Goal: Find specific page/section: Find specific page/section

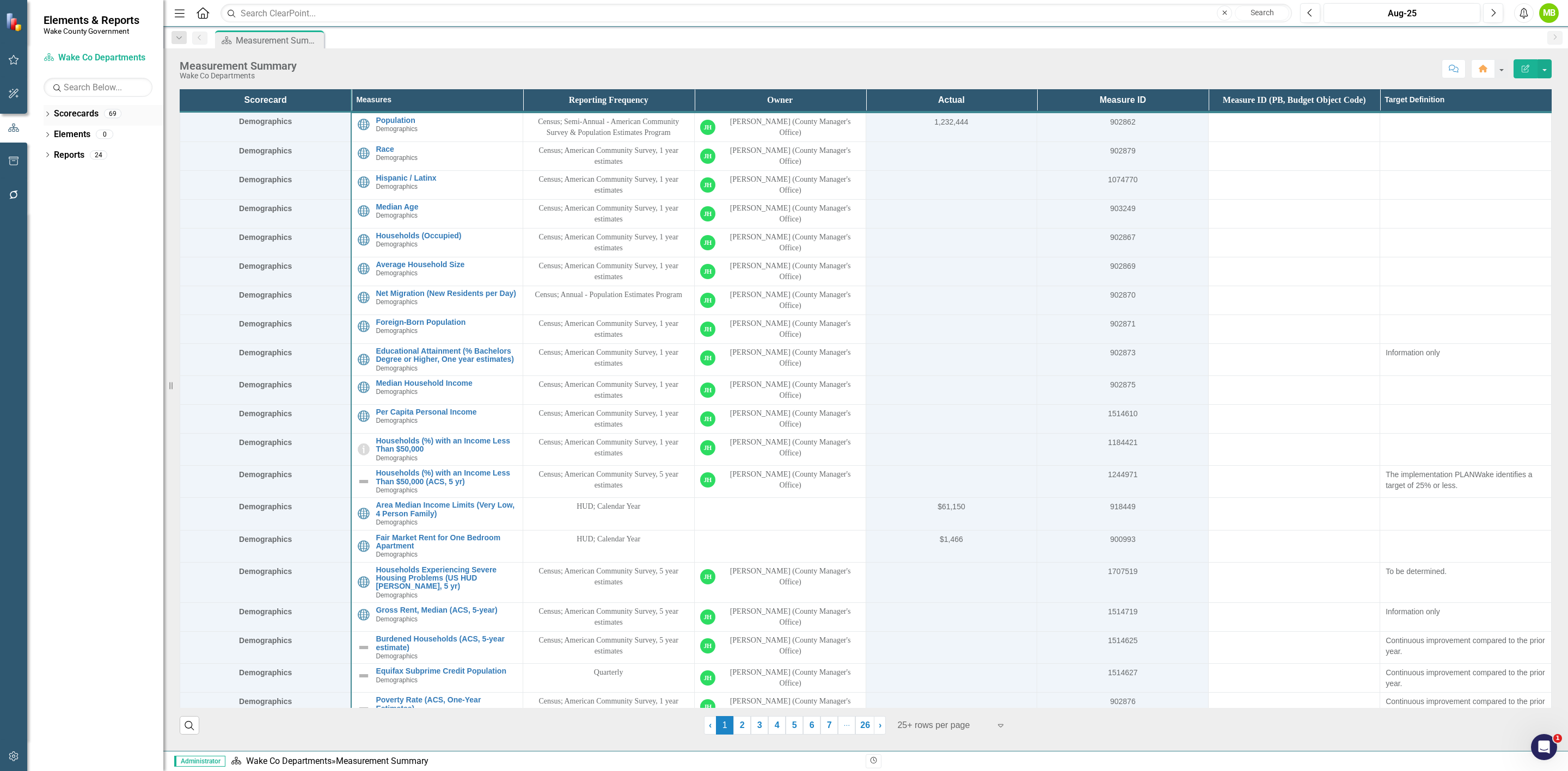
click at [46, 114] on icon "Dropdown" at bounding box center [47, 115] width 8 height 6
click at [51, 157] on icon "Dropdown" at bounding box center [52, 155] width 8 height 7
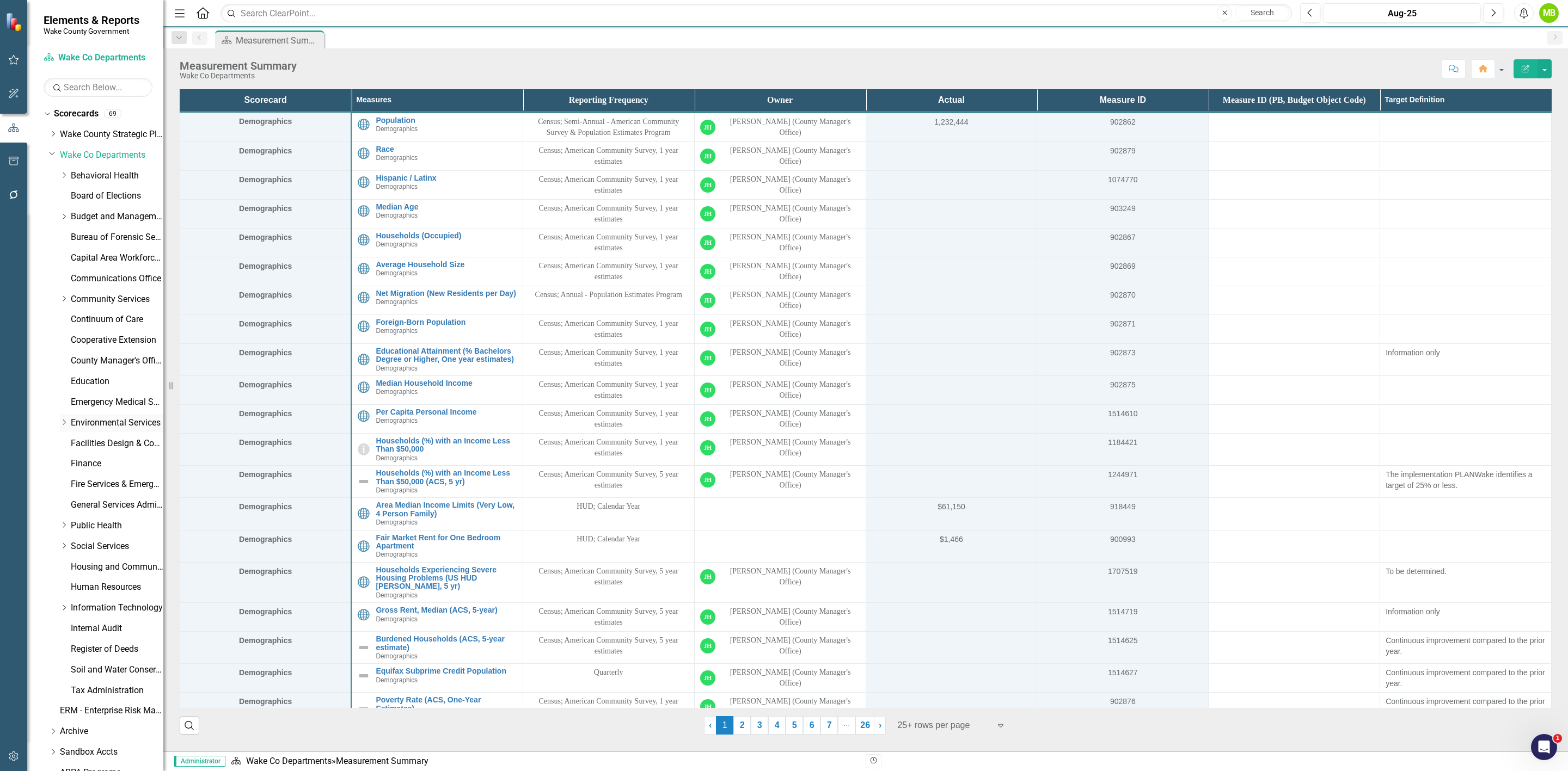
click at [61, 423] on icon "Dropdown" at bounding box center [63, 422] width 8 height 7
click at [62, 292] on div "Dropdown Community Services" at bounding box center [111, 300] width 103 height 18
click at [63, 301] on icon "Dropdown" at bounding box center [63, 299] width 8 height 7
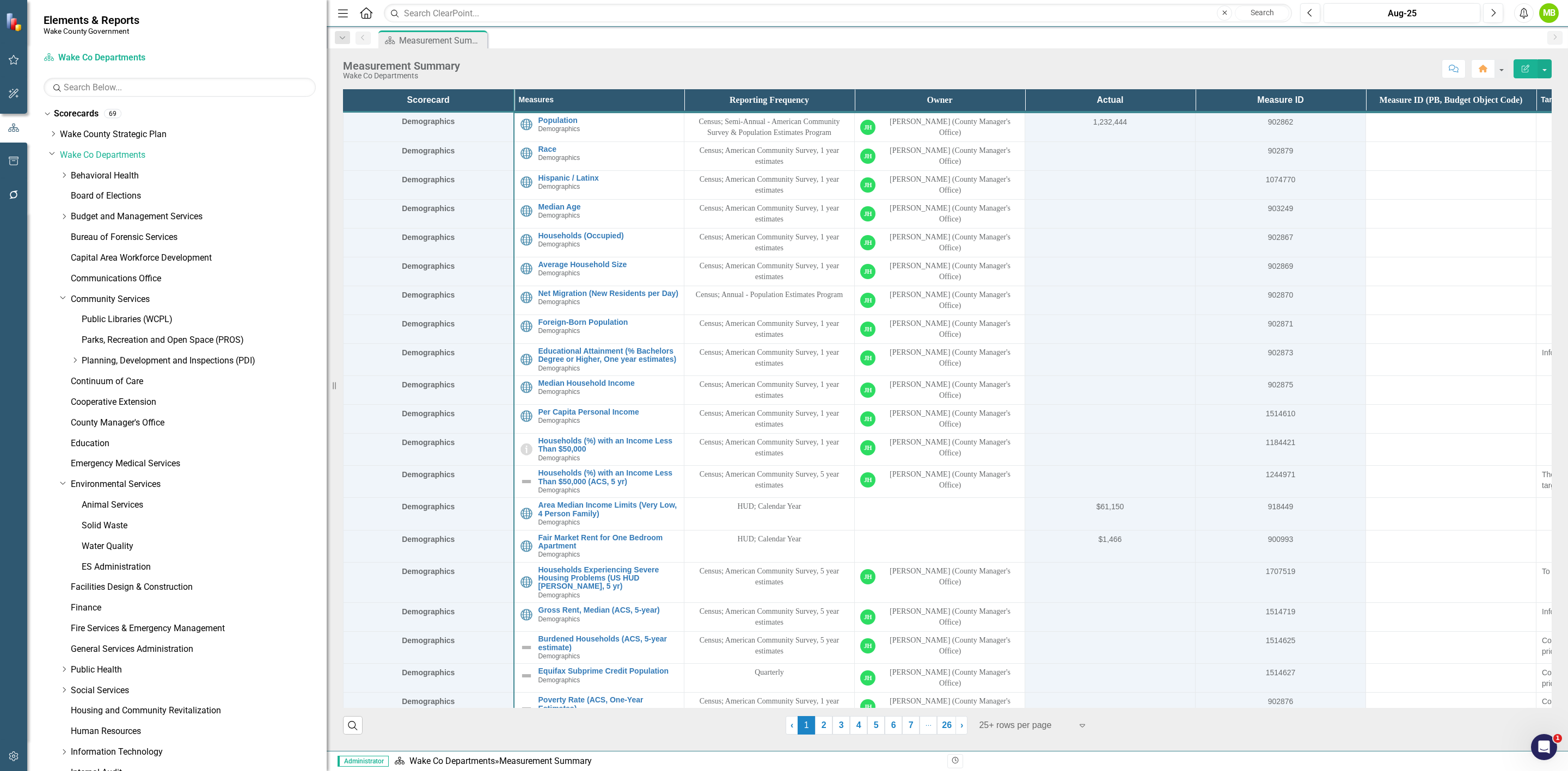
drag, startPoint x: 165, startPoint y: 323, endPoint x: 362, endPoint y: 305, distance: 197.8
click at [362, 305] on div "Elements & Reports Wake County Government Scorecard Wake Co Departments Search …" at bounding box center [784, 385] width 1568 height 771
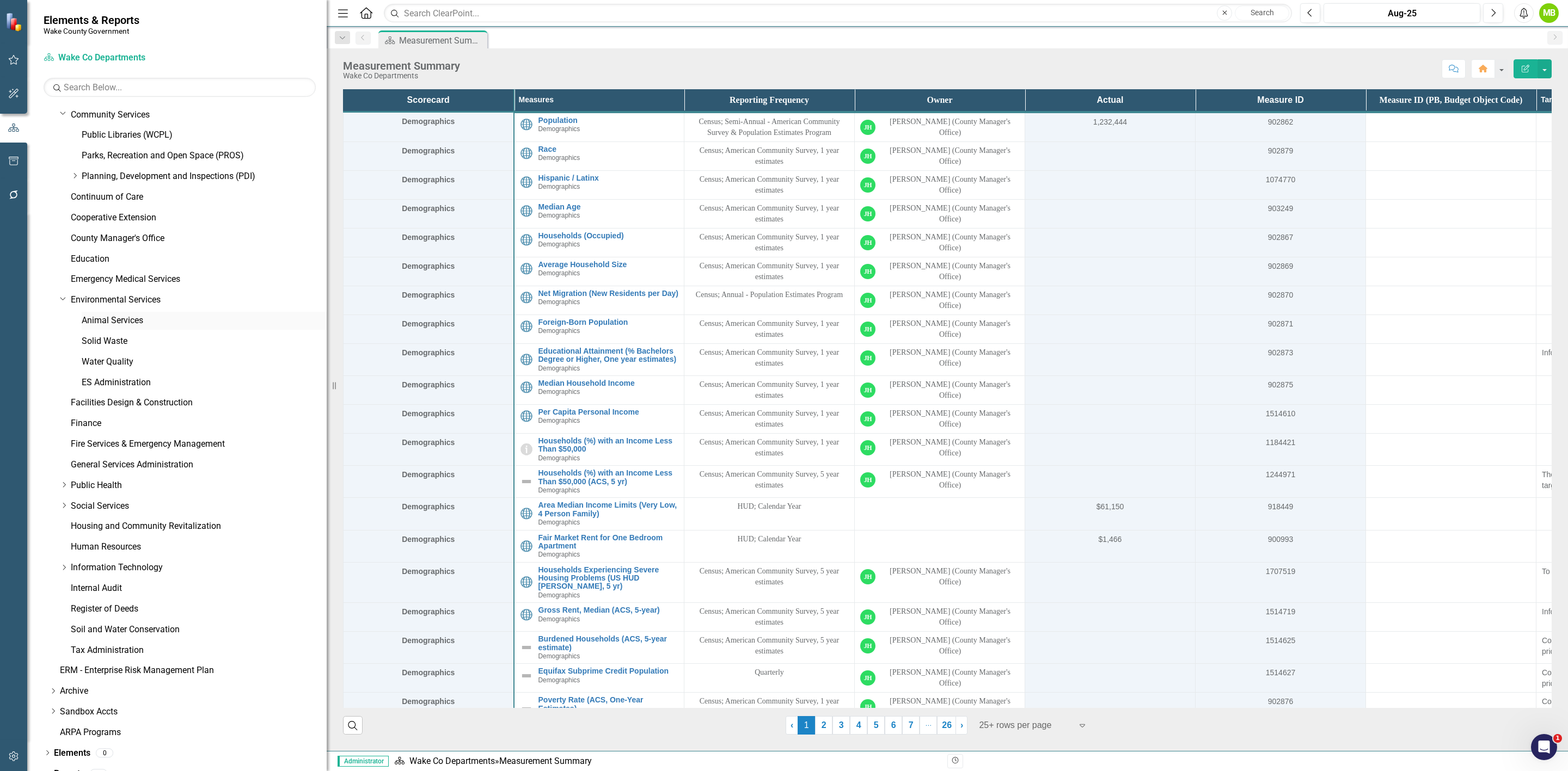
scroll to position [198, 0]
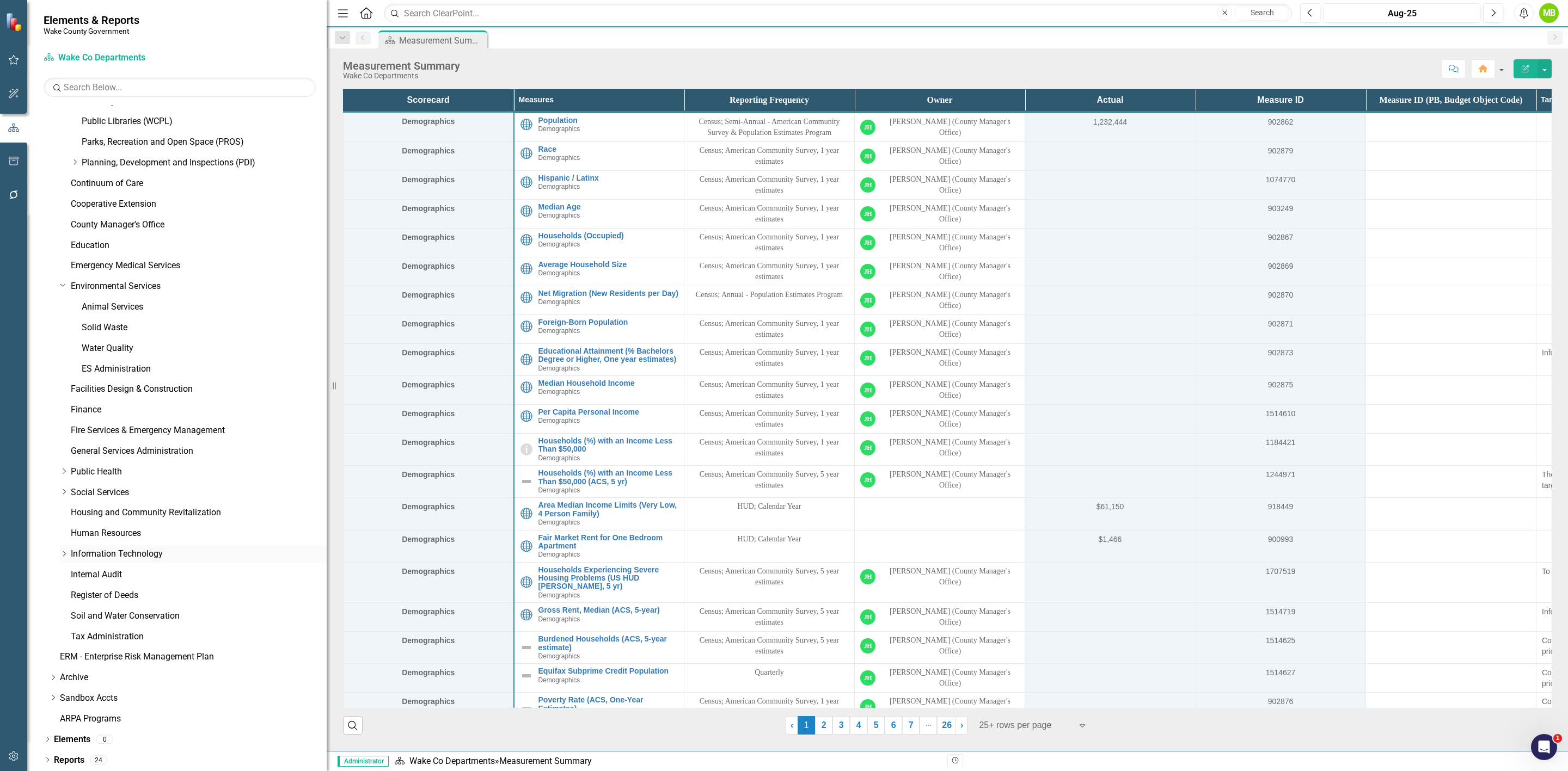
click at [60, 543] on div "Dropdown" at bounding box center [63, 554] width 8 height 9
click at [60, 543] on icon "Dropdown" at bounding box center [63, 552] width 7 height 8
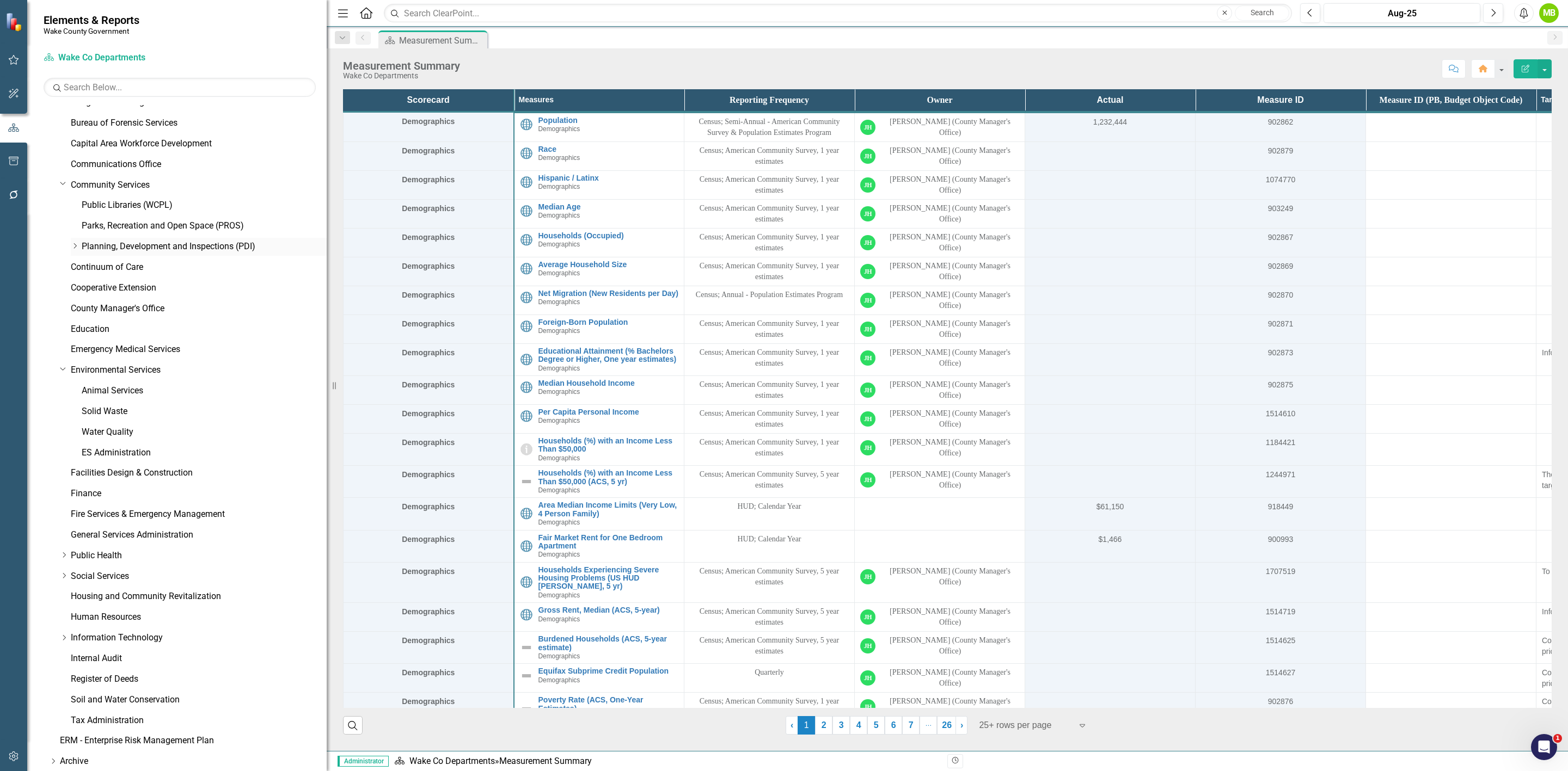
scroll to position [163, 0]
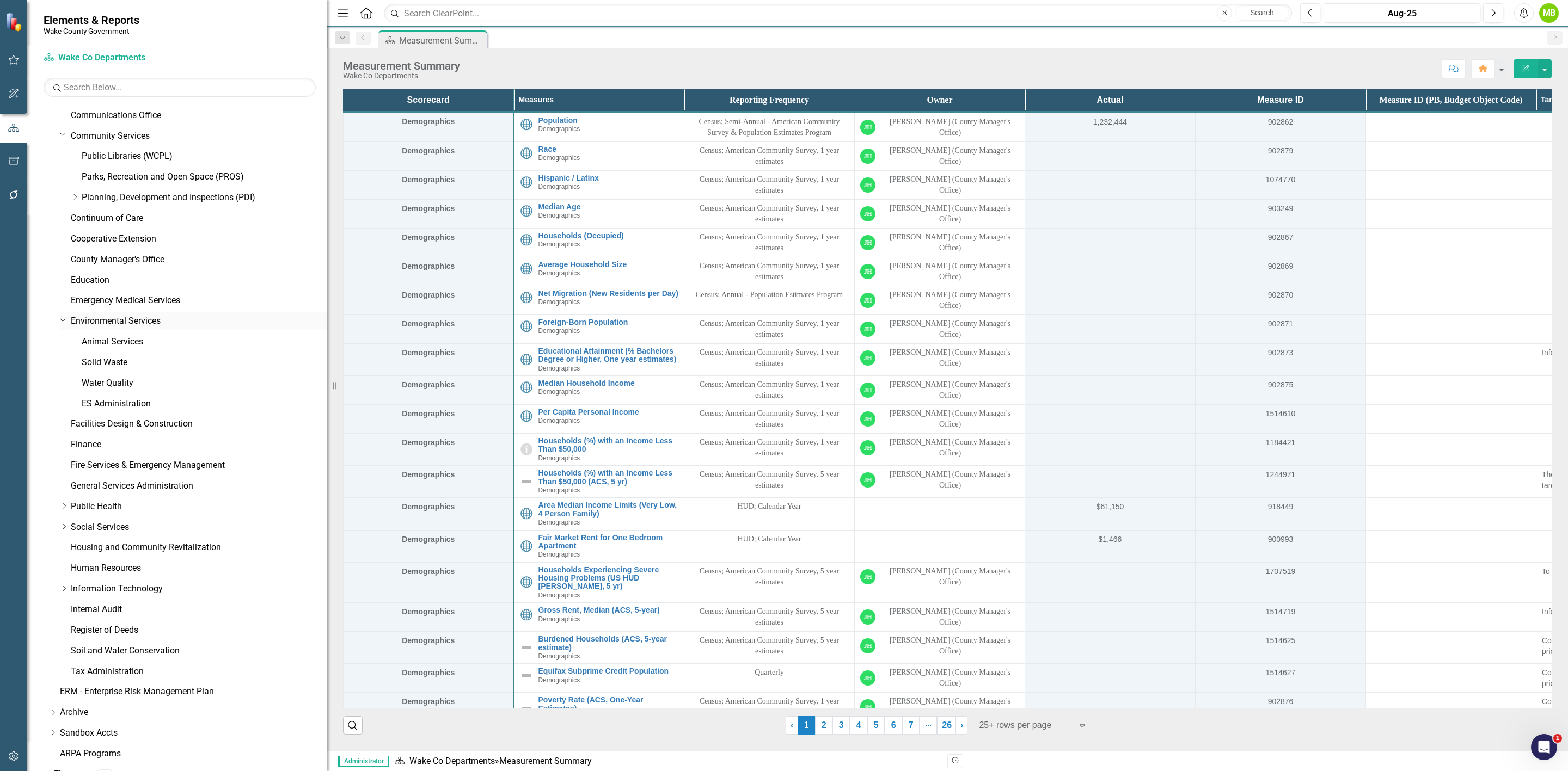
click at [61, 317] on icon "Dropdown" at bounding box center [63, 319] width 7 height 8
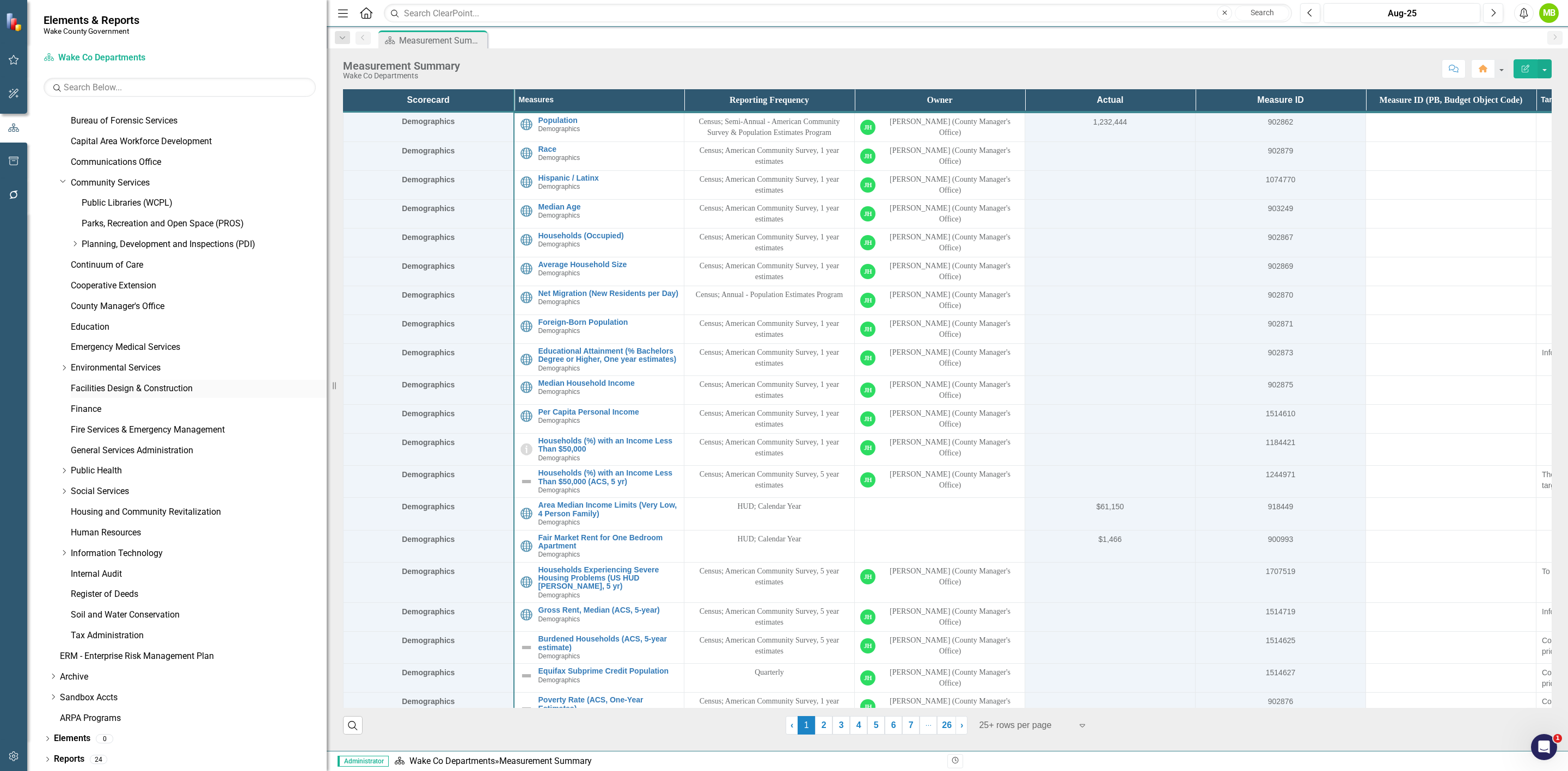
scroll to position [116, 0]
click at [65, 469] on icon "Dropdown" at bounding box center [63, 471] width 8 height 7
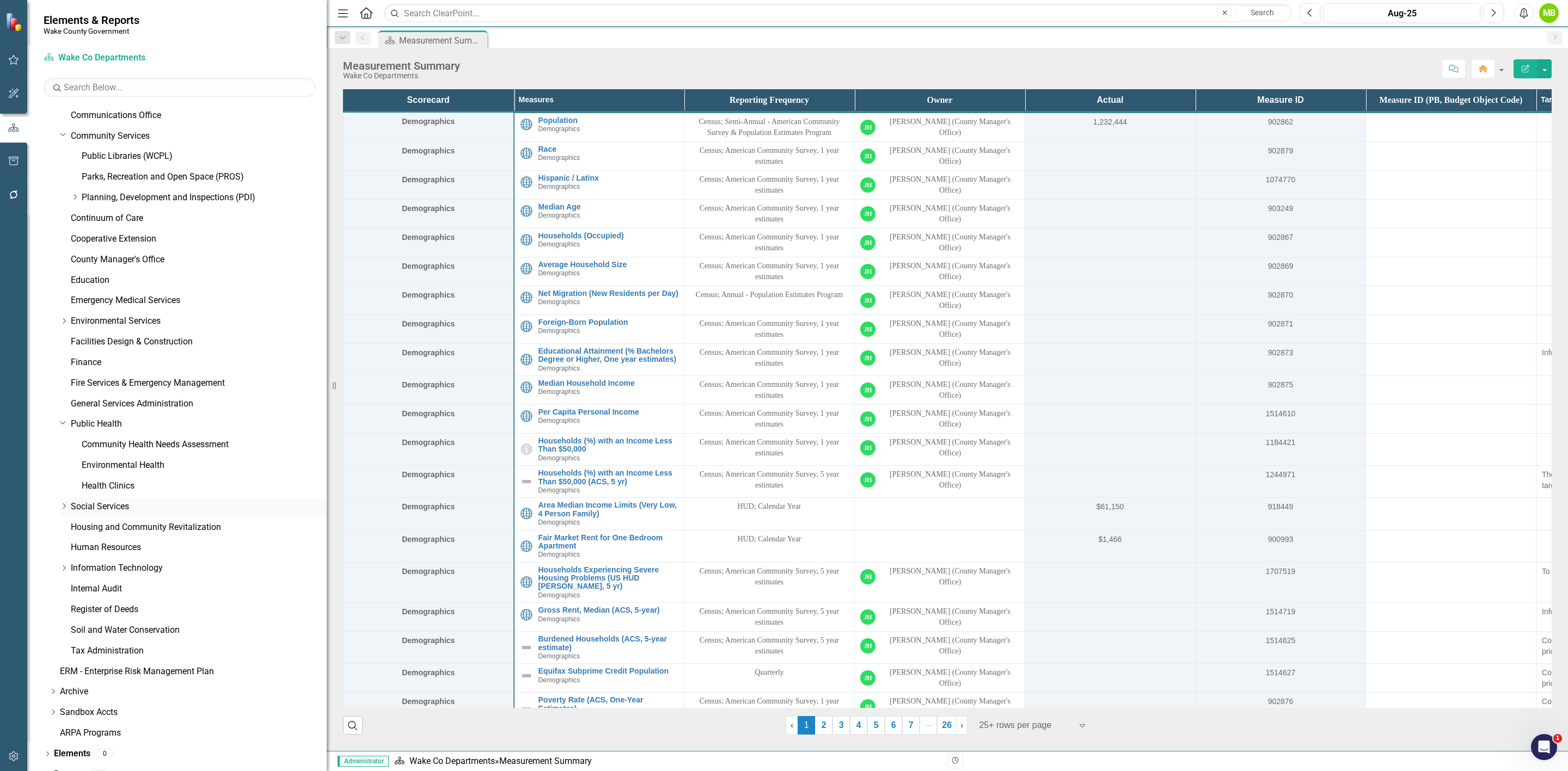
click at [63, 508] on icon "Dropdown" at bounding box center [63, 506] width 8 height 7
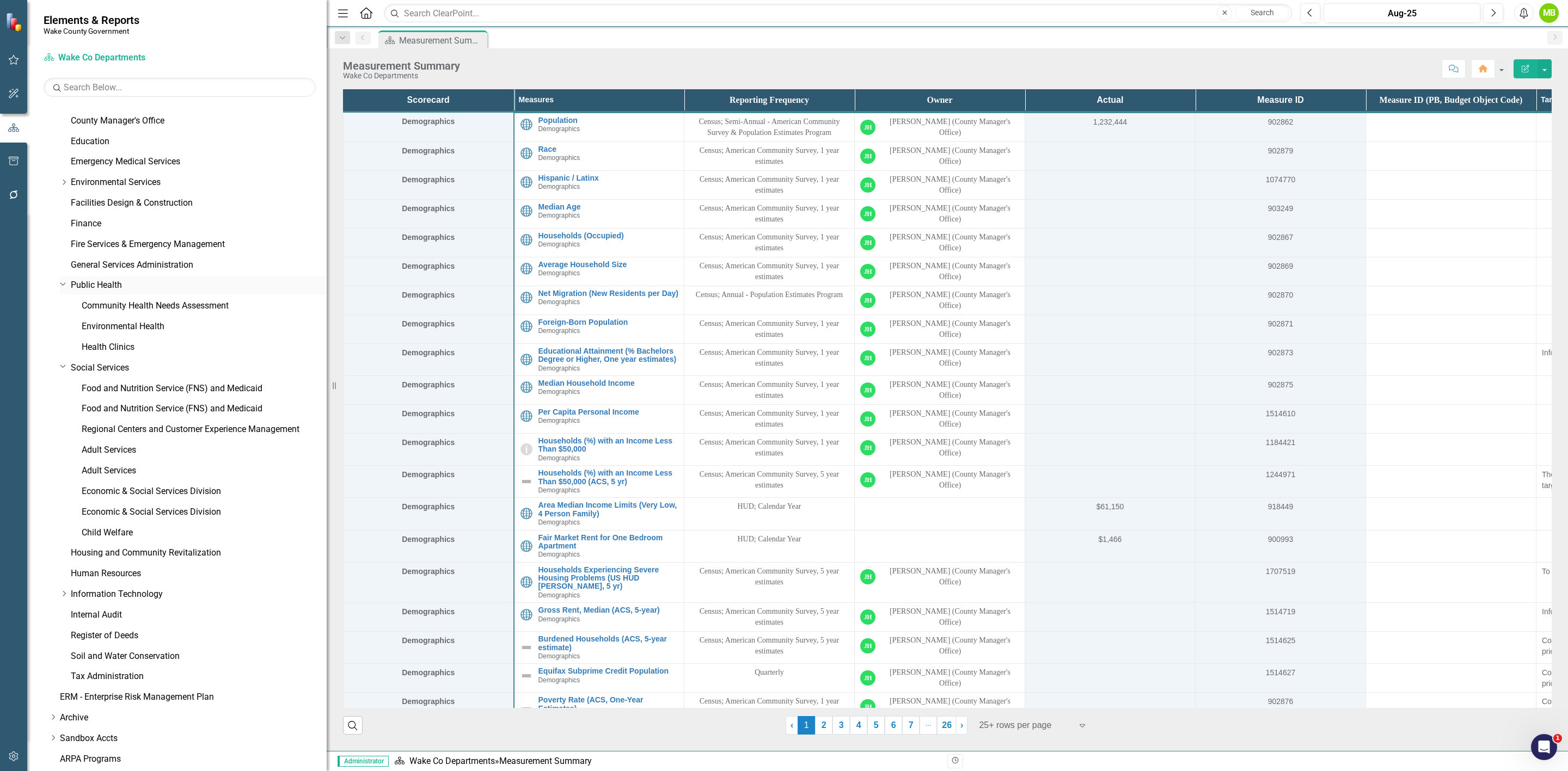
scroll to position [327, 0]
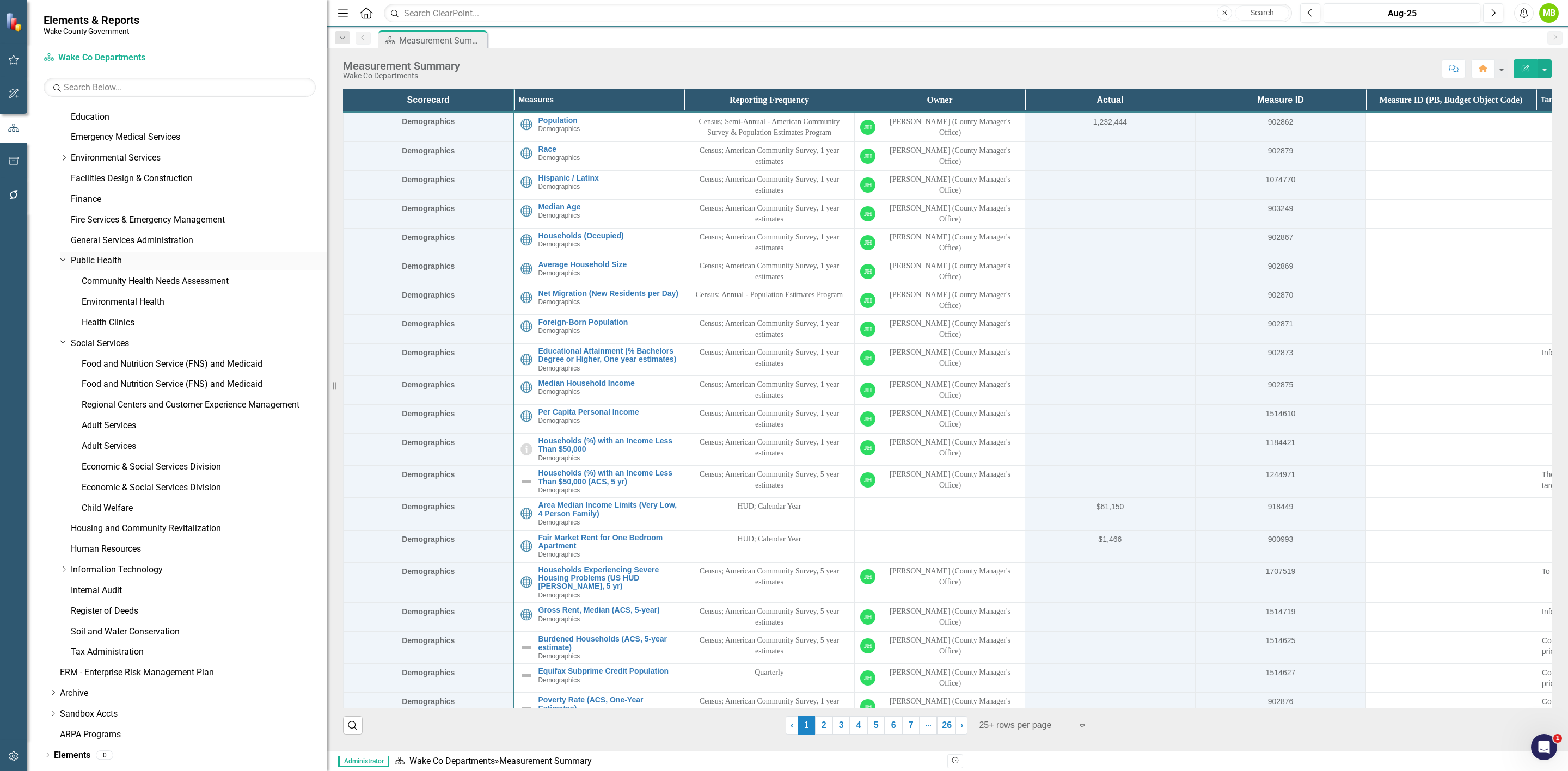
click at [60, 262] on icon "Dropdown" at bounding box center [63, 259] width 7 height 8
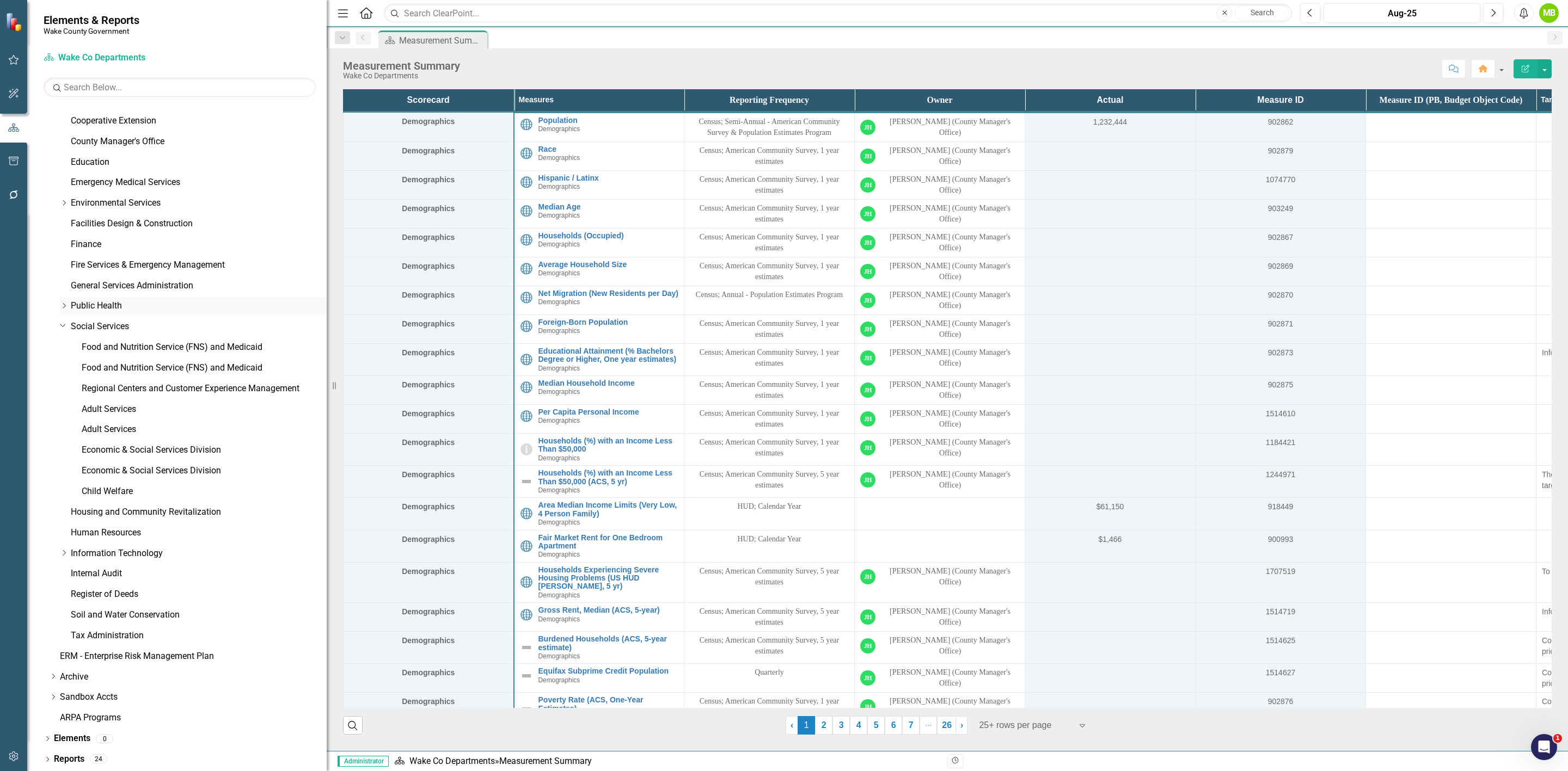
scroll to position [281, 0]
click at [64, 325] on icon "Dropdown" at bounding box center [63, 325] width 7 height 8
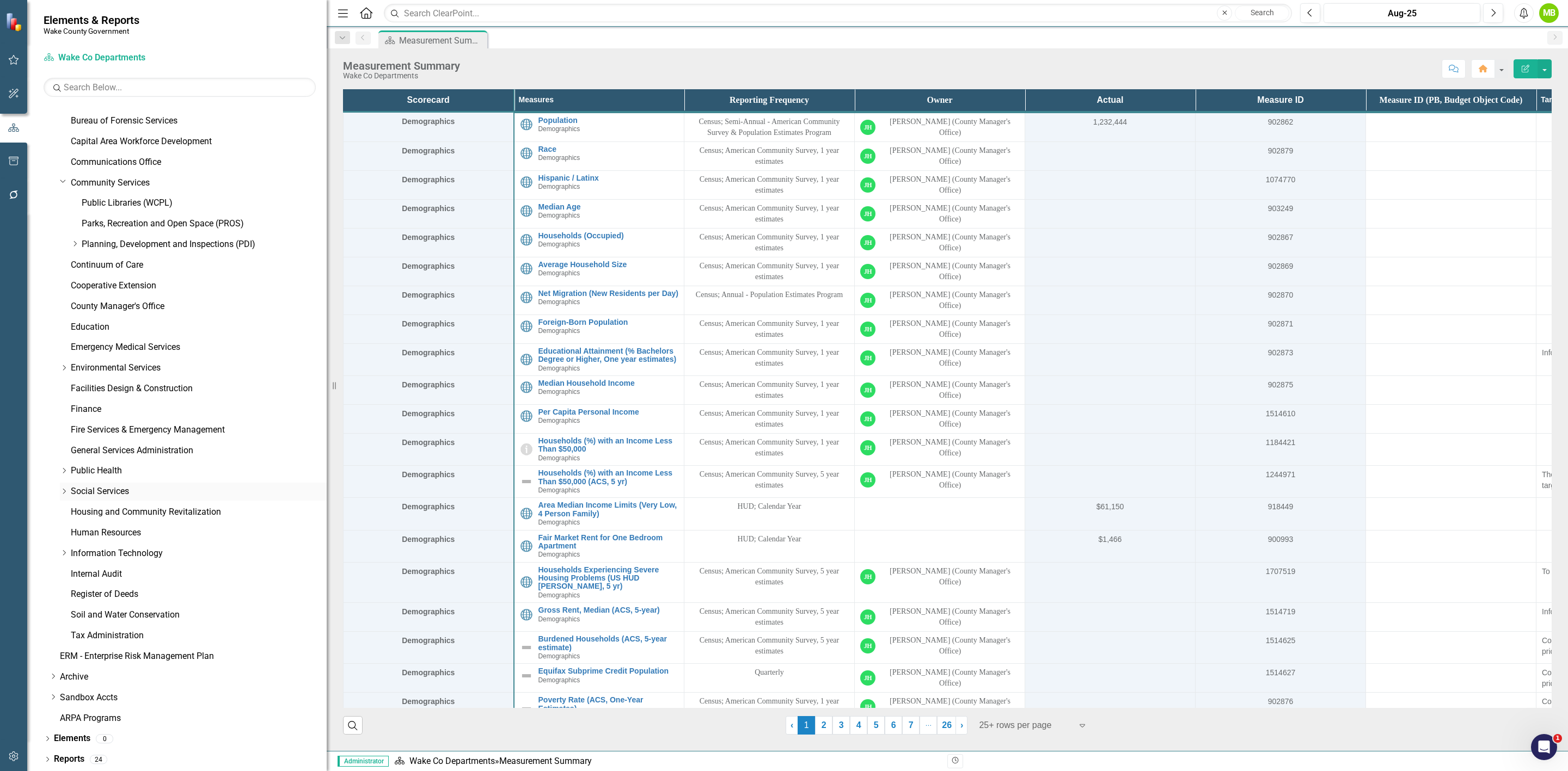
scroll to position [116, 0]
drag, startPoint x: 64, startPoint y: 472, endPoint x: 62, endPoint y: 494, distance: 22.1
click at [64, 472] on icon "Dropdown" at bounding box center [63, 471] width 8 height 7
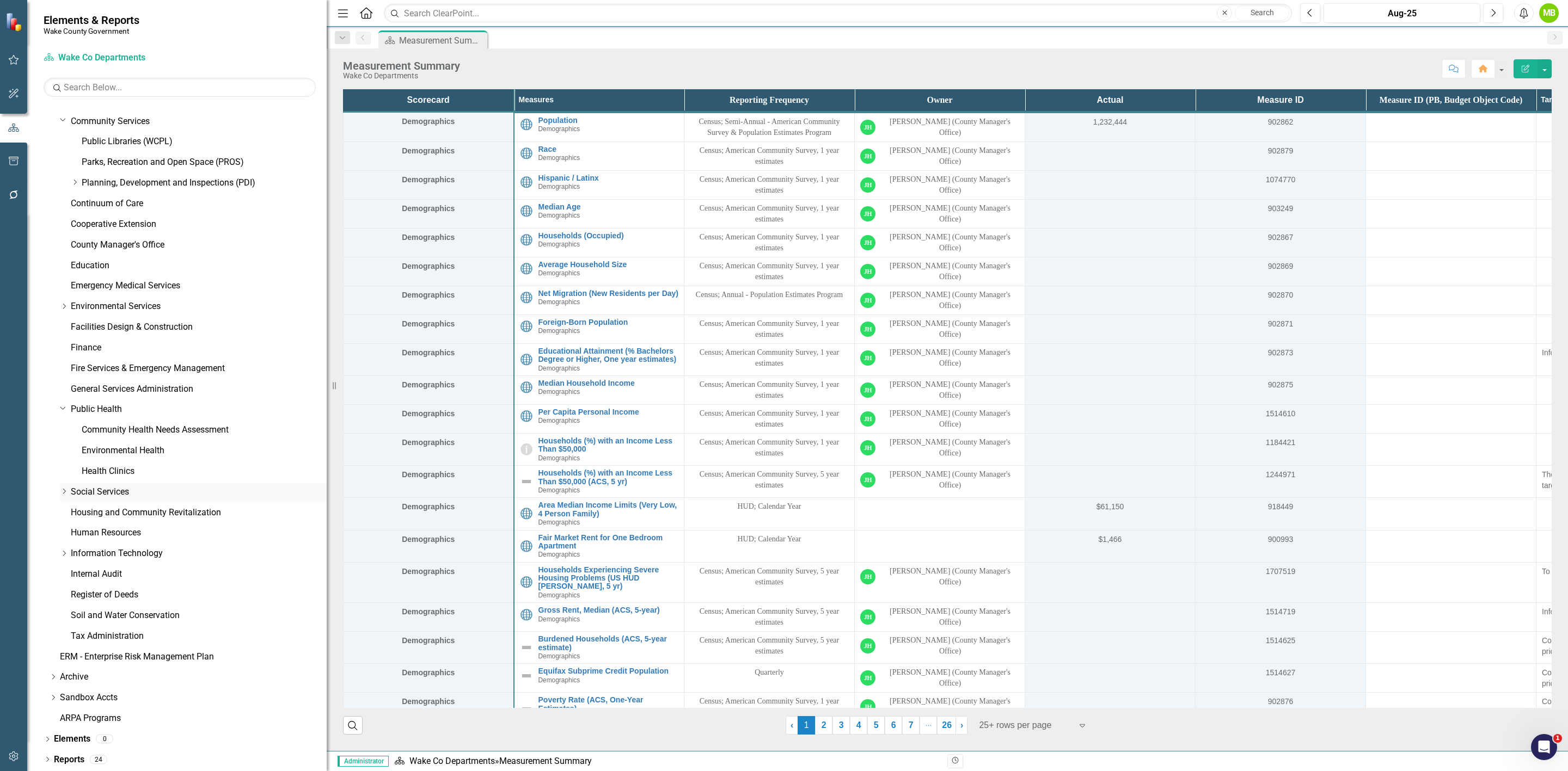
click at [60, 492] on icon "Dropdown" at bounding box center [63, 491] width 8 height 7
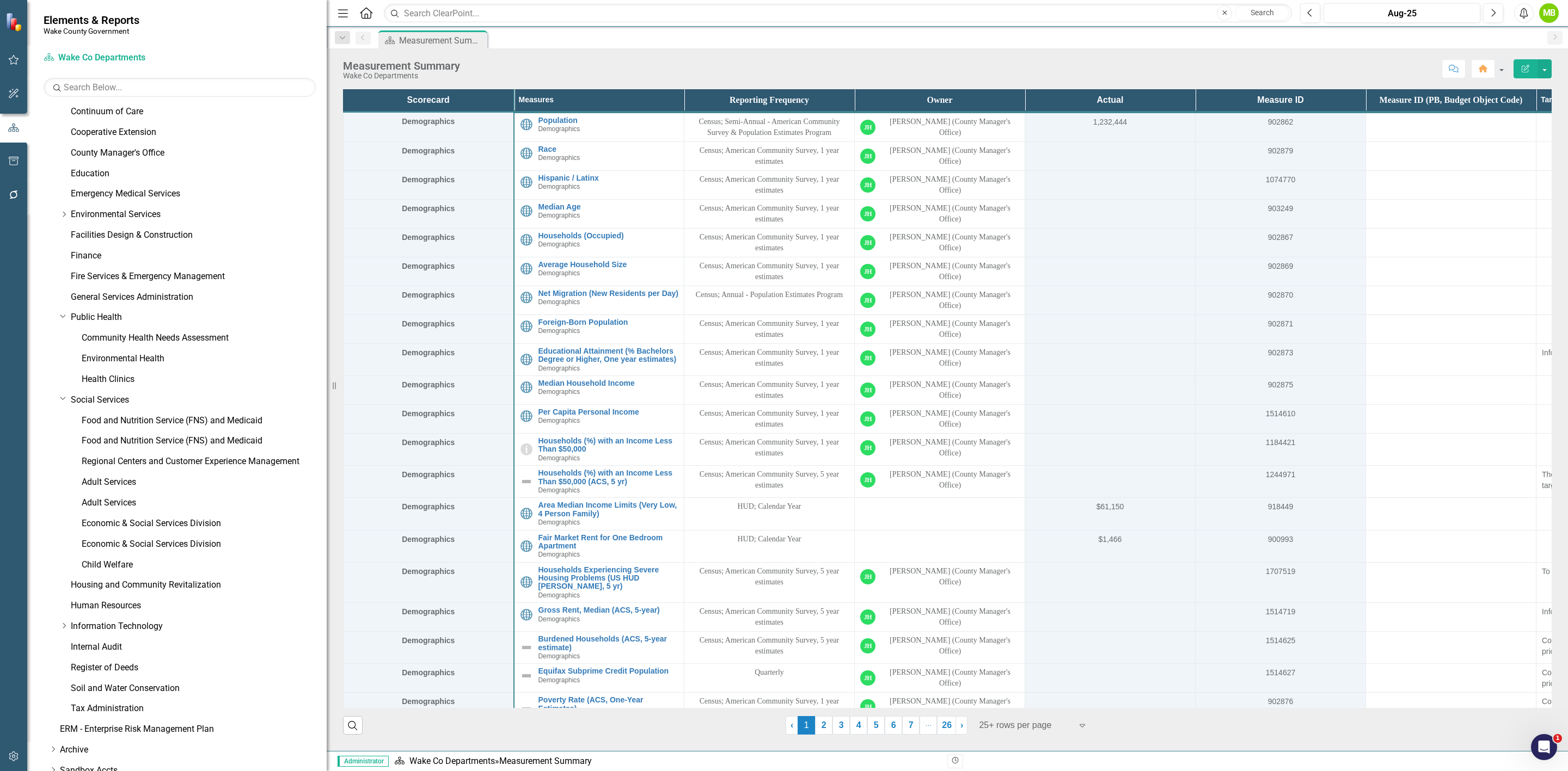
scroll to position [245, 0]
